Goal: Task Accomplishment & Management: Complete application form

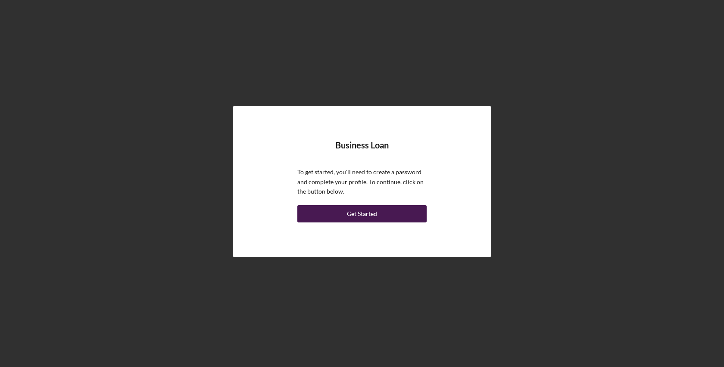
click at [360, 214] on div "Get Started" at bounding box center [362, 213] width 30 height 17
